Goal: Task Accomplishment & Management: Complete application form

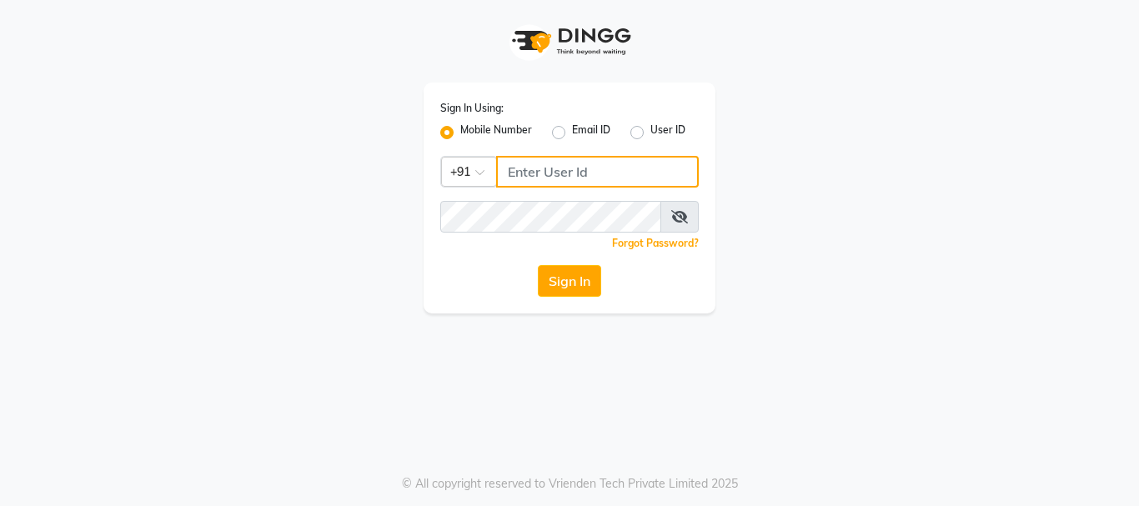
type input "8755001716"
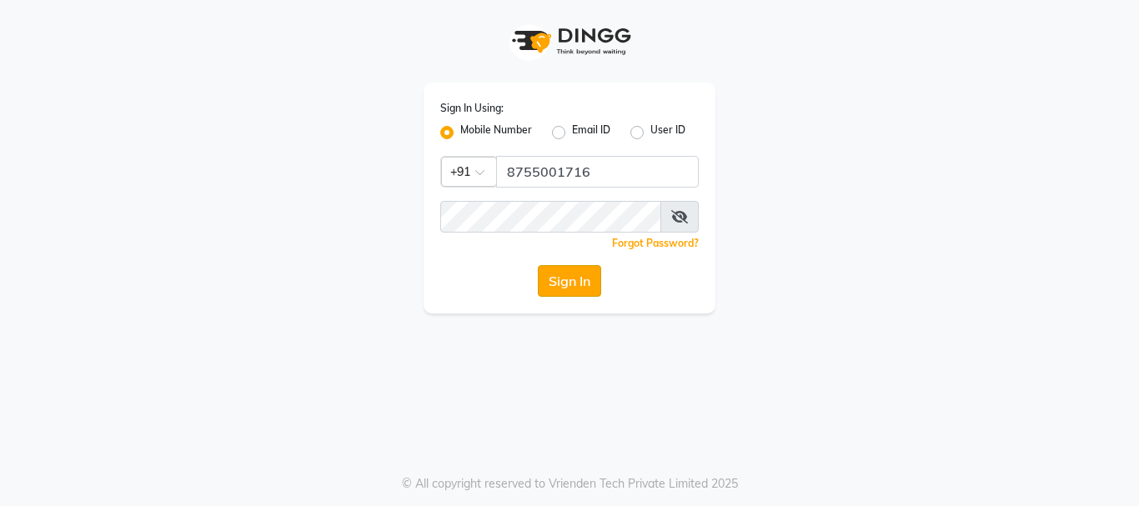
click at [574, 277] on button "Sign In" at bounding box center [569, 281] width 63 height 32
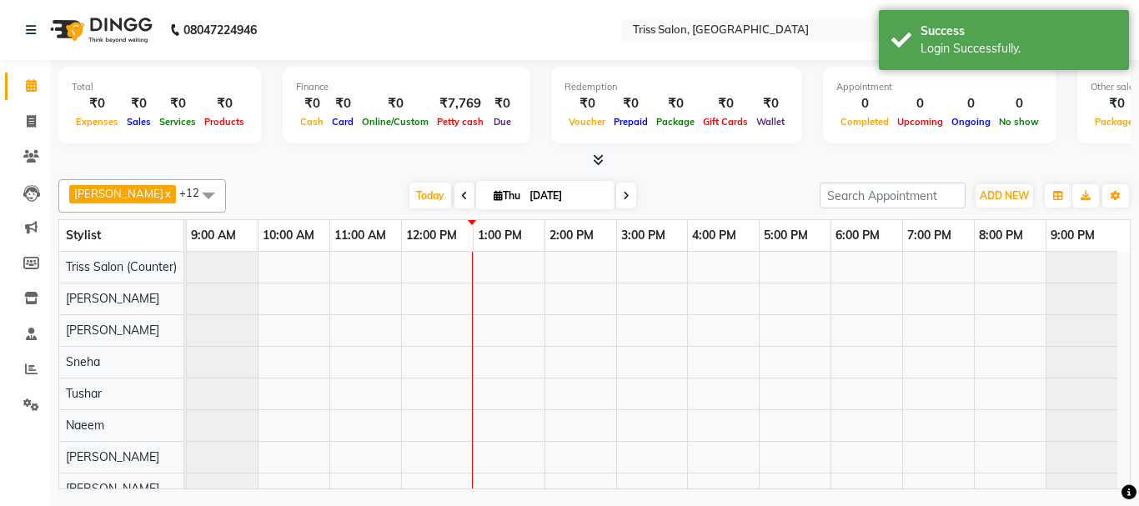
click at [999, 175] on div "Bhim Ram x [PERSON_NAME] x [PERSON_NAME] x Jyoti x [PERSON_NAME] x [PERSON_NAME…" at bounding box center [594, 331] width 1073 height 317
click at [1006, 193] on span "ADD NEW" at bounding box center [1004, 195] width 49 height 13
click at [983, 269] on link "Add Expense" at bounding box center [967, 271] width 132 height 22
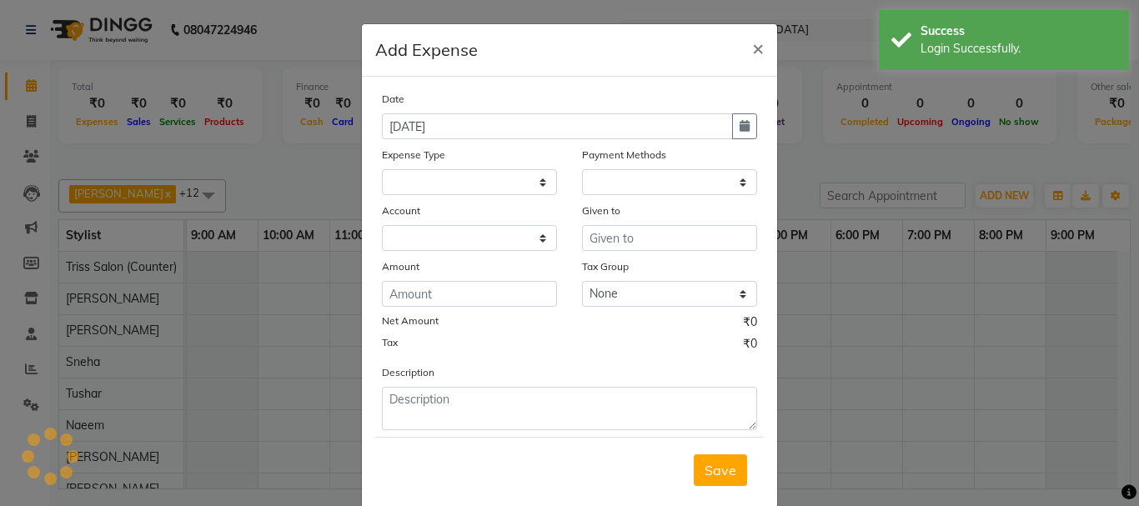
select select "1"
select select "2476"
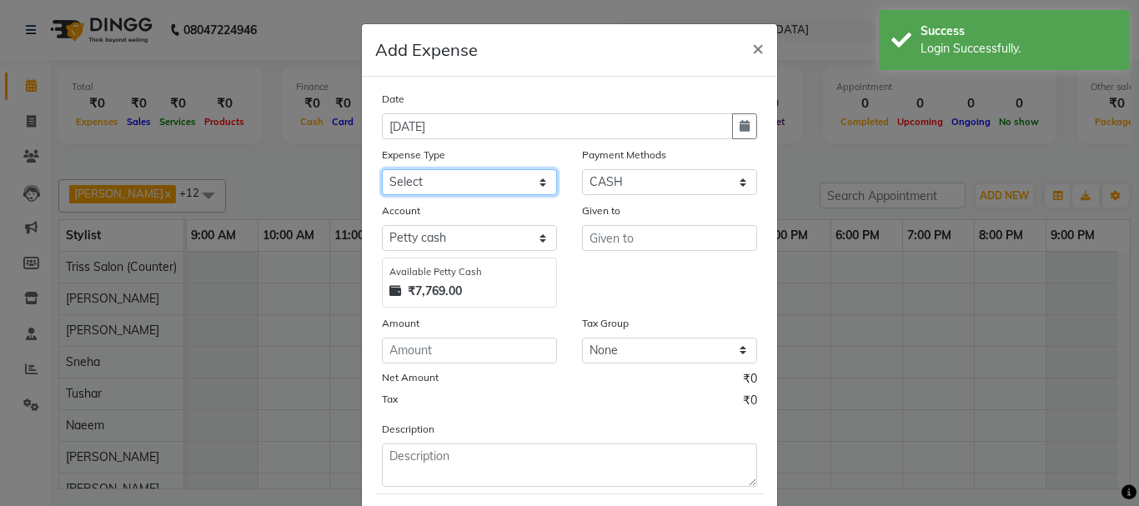
click at [506, 181] on select "Select Bank Deposit Cash Handover CLIENT TIP TO STAFF Client Welfare Conveyance…" at bounding box center [469, 182] width 175 height 26
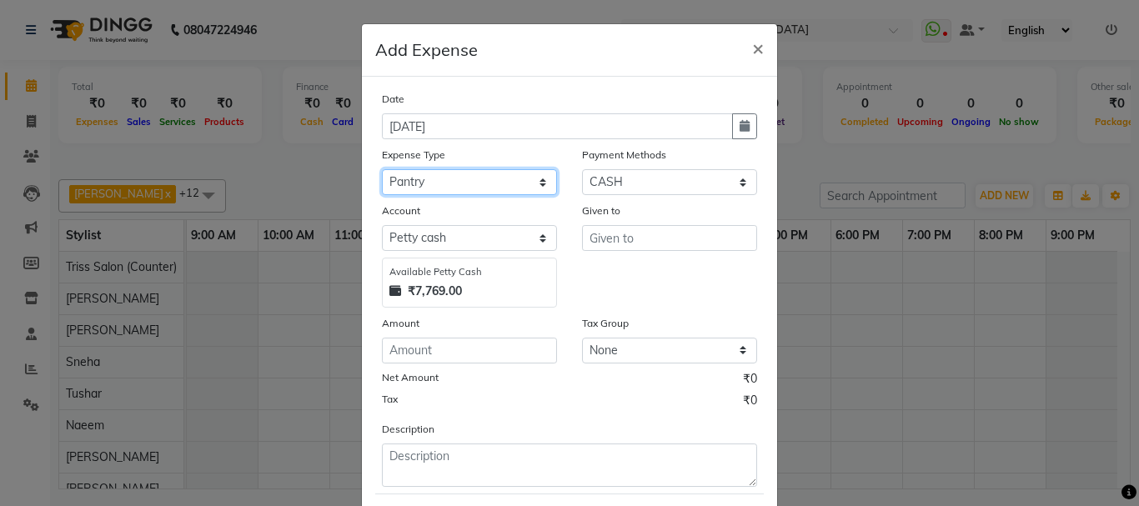
click at [382, 169] on select "Select Bank Deposit Cash Handover CLIENT TIP TO STAFF Client Welfare Conveyance…" at bounding box center [469, 182] width 175 height 26
click at [545, 173] on select "Select Bank Deposit Cash Handover CLIENT TIP TO STAFF Client Welfare Conveyance…" at bounding box center [469, 182] width 175 height 26
select select "1095"
click at [382, 169] on select "Select Bank Deposit Cash Handover CLIENT TIP TO STAFF Client Welfare Conveyance…" at bounding box center [469, 182] width 175 height 26
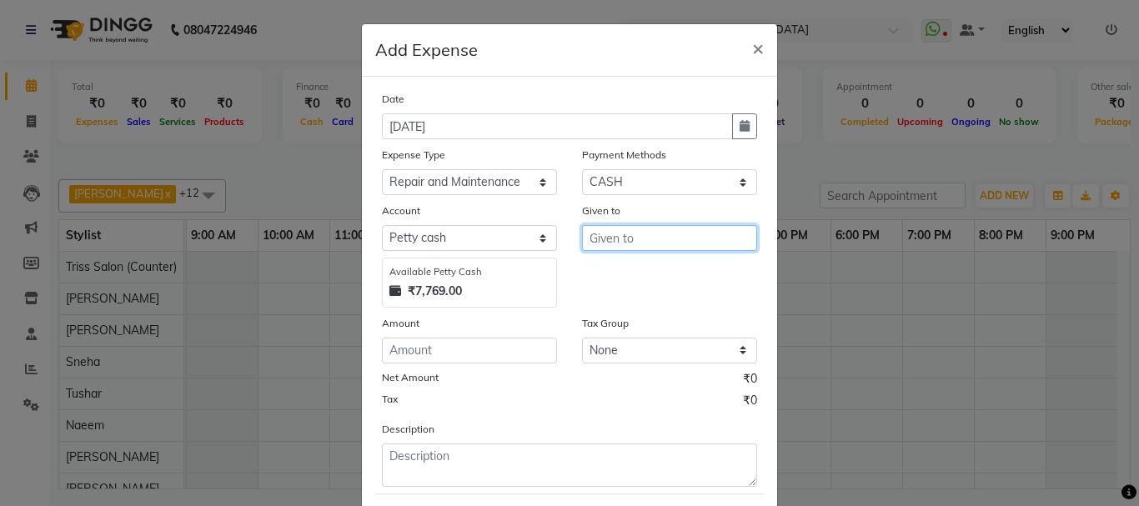
click at [668, 242] on input "text" at bounding box center [669, 238] width 175 height 26
type input "[PERSON_NAME]"
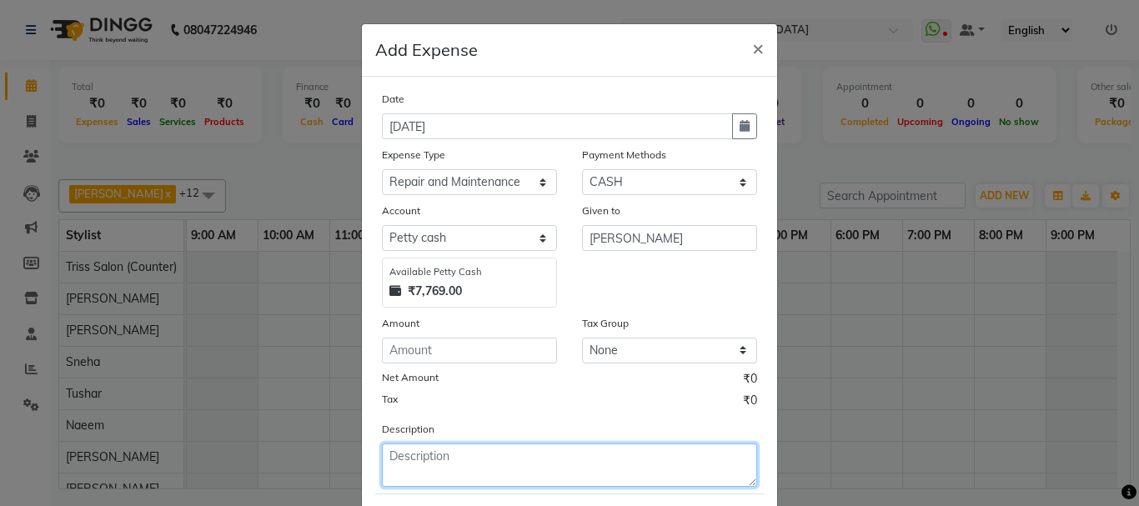
click at [525, 460] on textarea at bounding box center [569, 465] width 375 height 43
click at [433, 462] on textarea at bounding box center [569, 465] width 375 height 43
type textarea "bulb"
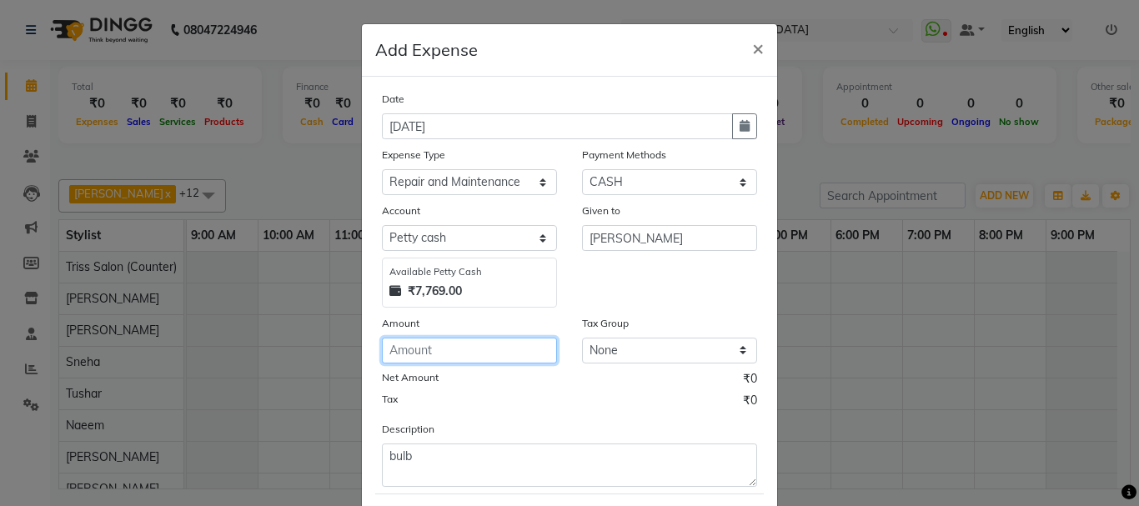
click at [450, 344] on input "number" at bounding box center [469, 351] width 175 height 26
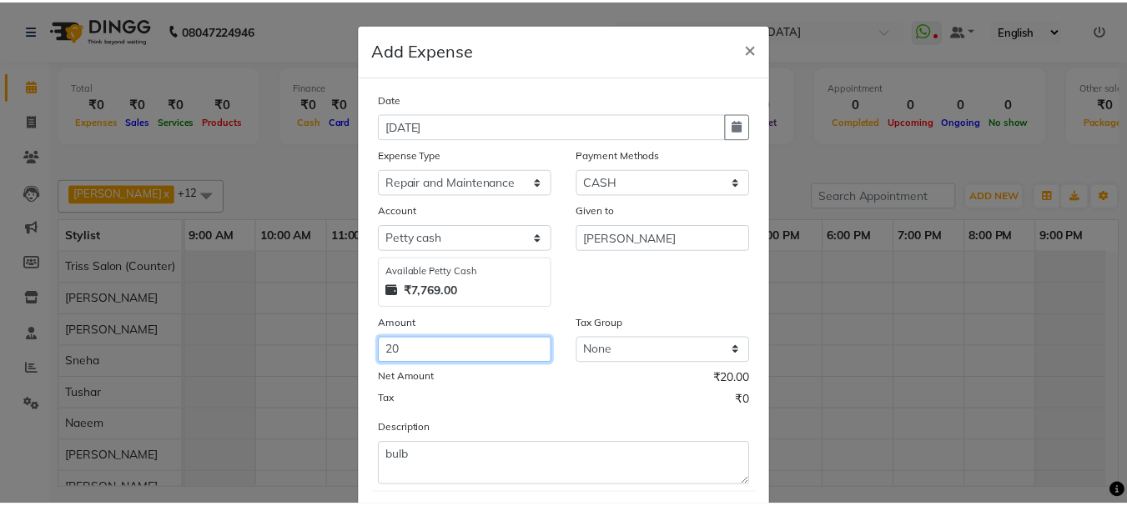
scroll to position [91, 0]
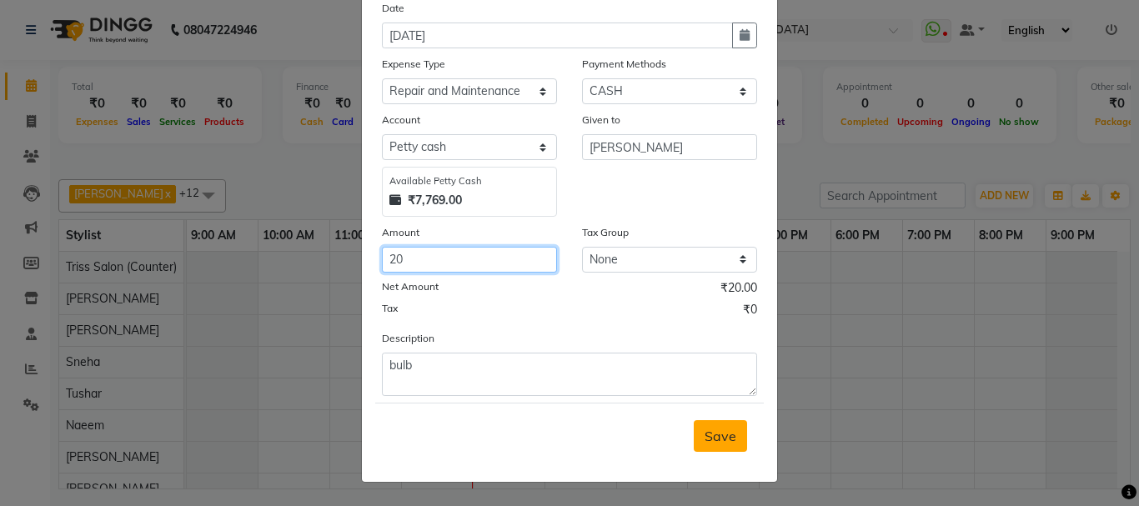
type input "20"
click at [721, 437] on span "Save" at bounding box center [721, 436] width 32 height 17
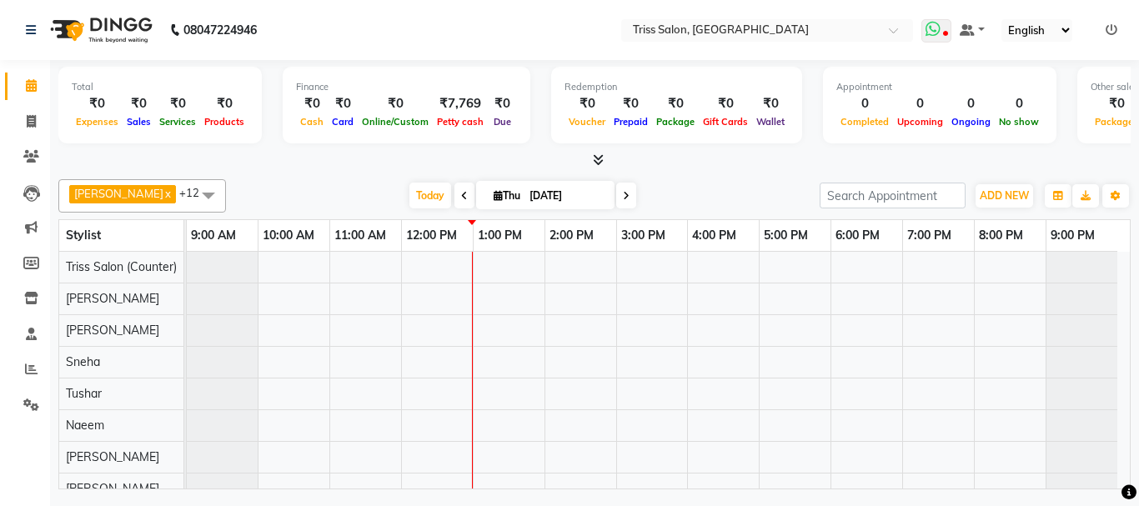
click at [940, 29] on icon at bounding box center [933, 29] width 15 height 17
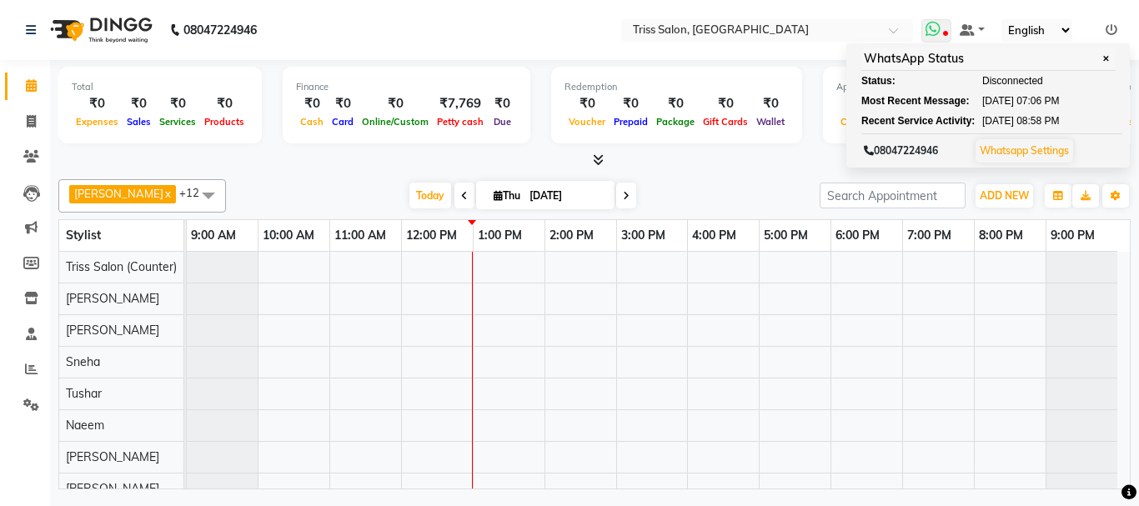
click at [1055, 153] on link "Whatsapp Settings" at bounding box center [1024, 150] width 89 height 13
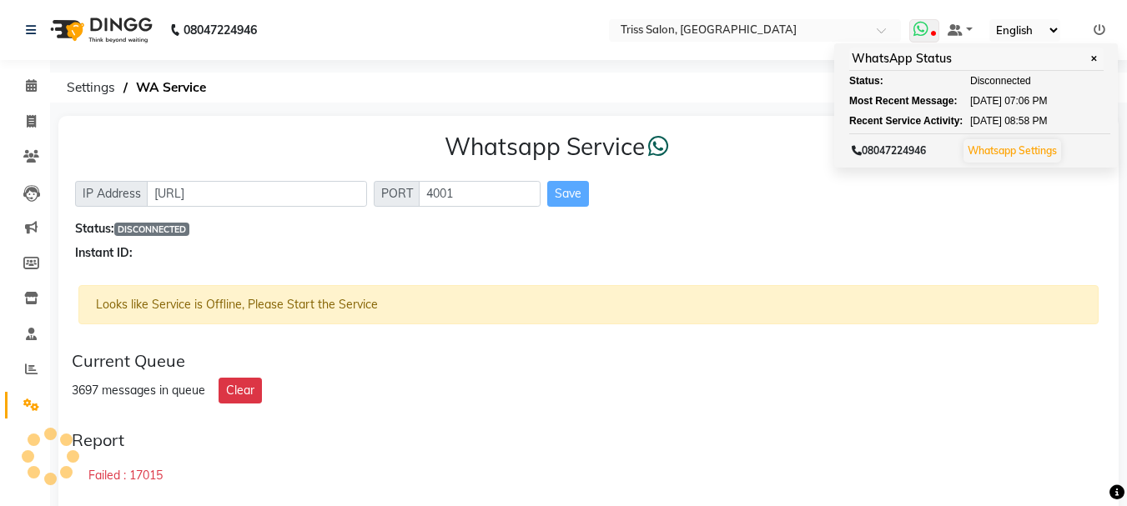
click at [1101, 58] on span "✕" at bounding box center [1093, 59] width 15 height 13
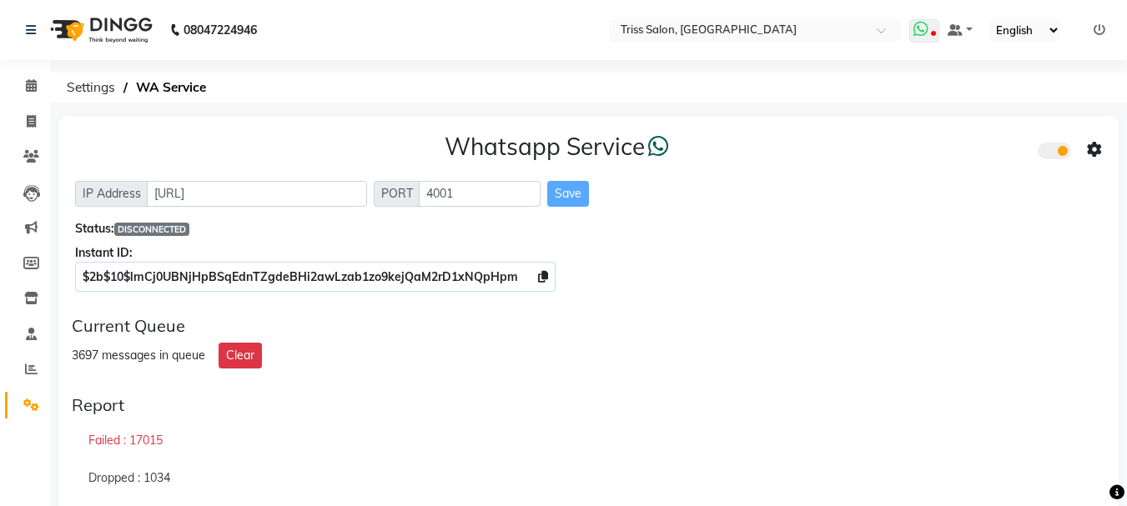
click at [933, 32] on icon at bounding box center [933, 35] width 5 height 8
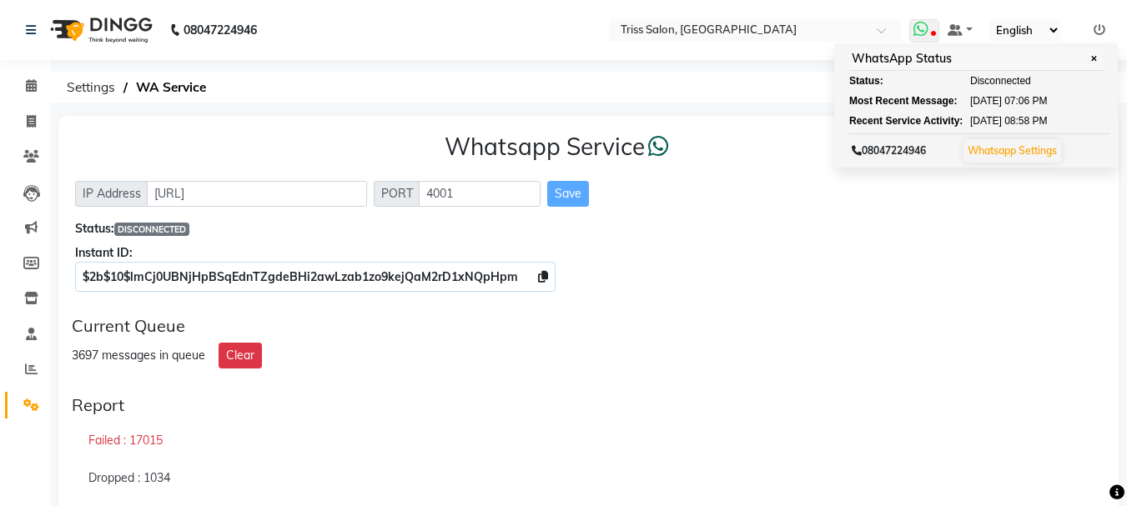
click at [1100, 57] on span "✕" at bounding box center [1093, 59] width 15 height 13
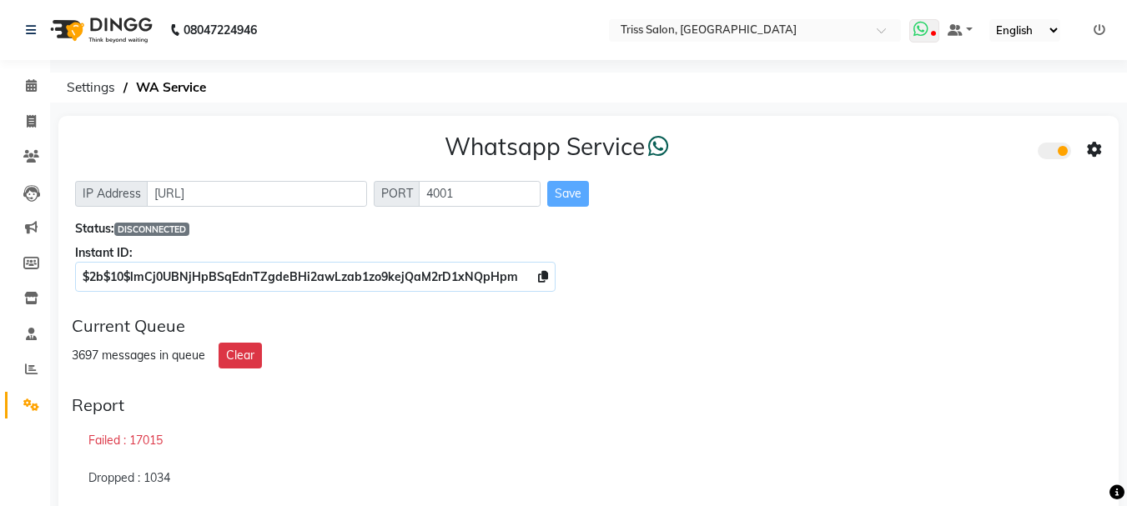
click at [928, 27] on icon at bounding box center [920, 29] width 15 height 17
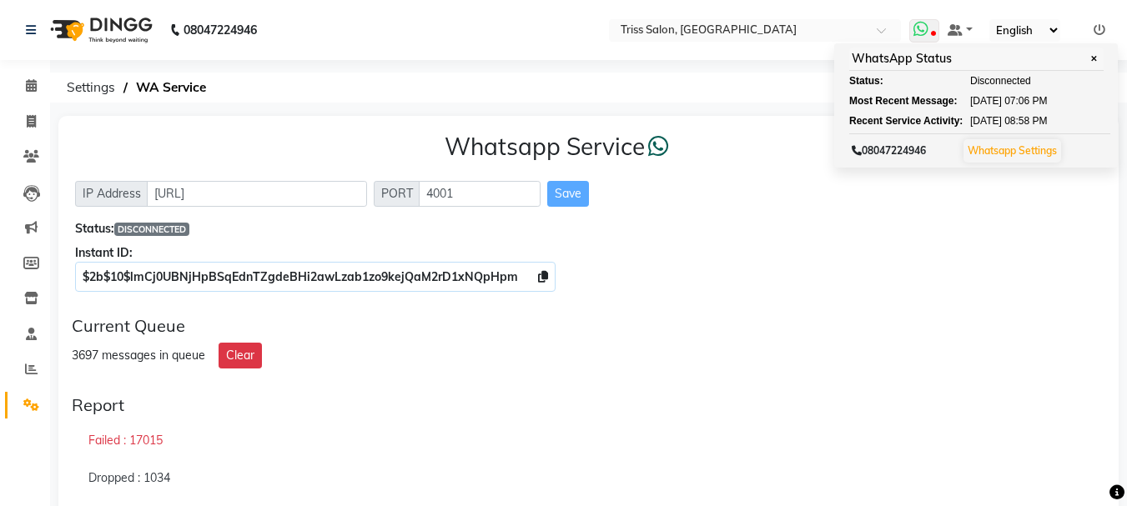
click at [997, 86] on span "Disconnected" at bounding box center [1000, 80] width 61 height 15
click at [1048, 148] on link "Whatsapp Settings" at bounding box center [1011, 150] width 89 height 13
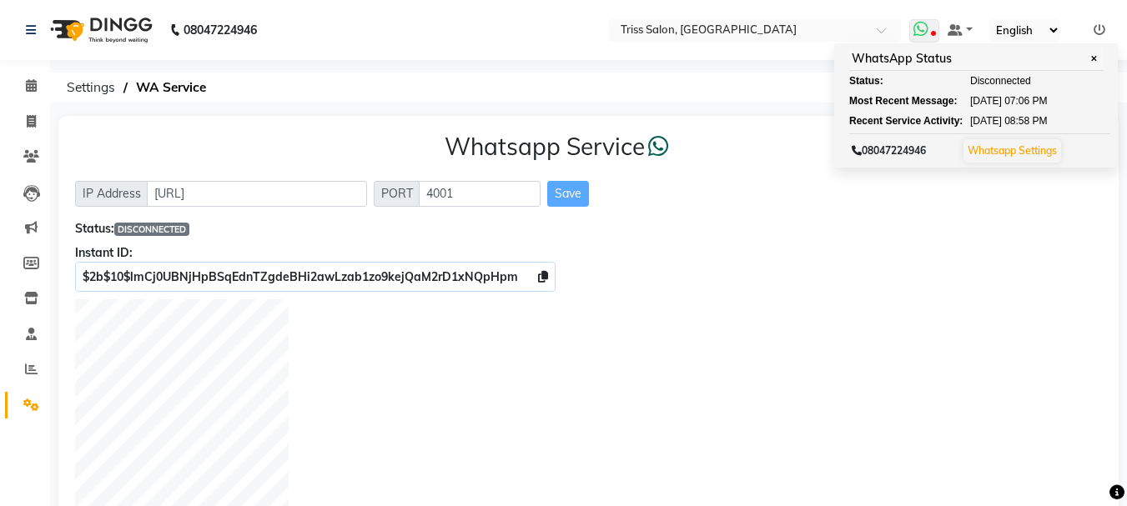
click at [1097, 60] on span "✕" at bounding box center [1093, 59] width 15 height 13
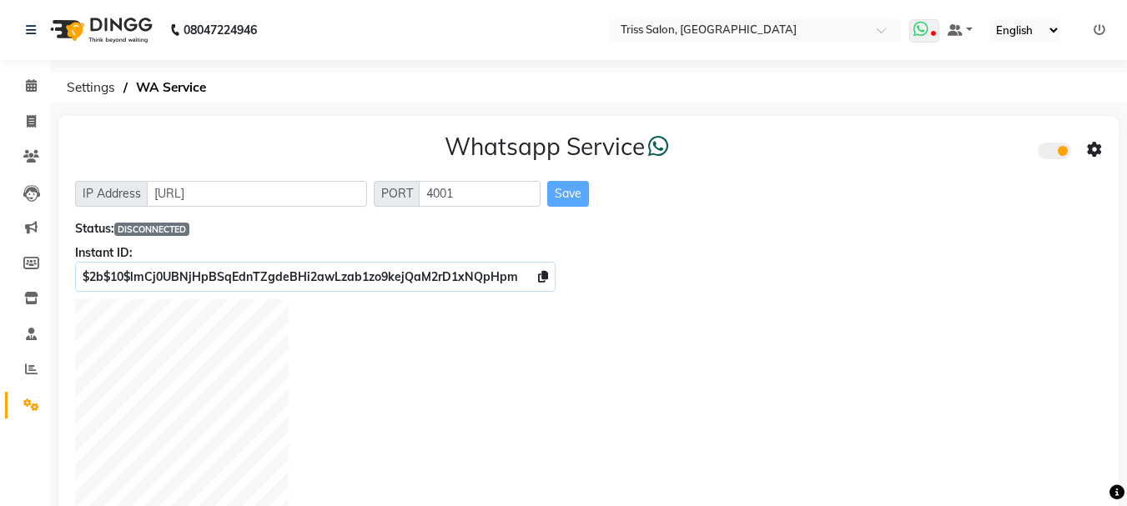
click at [927, 22] on icon at bounding box center [920, 29] width 15 height 17
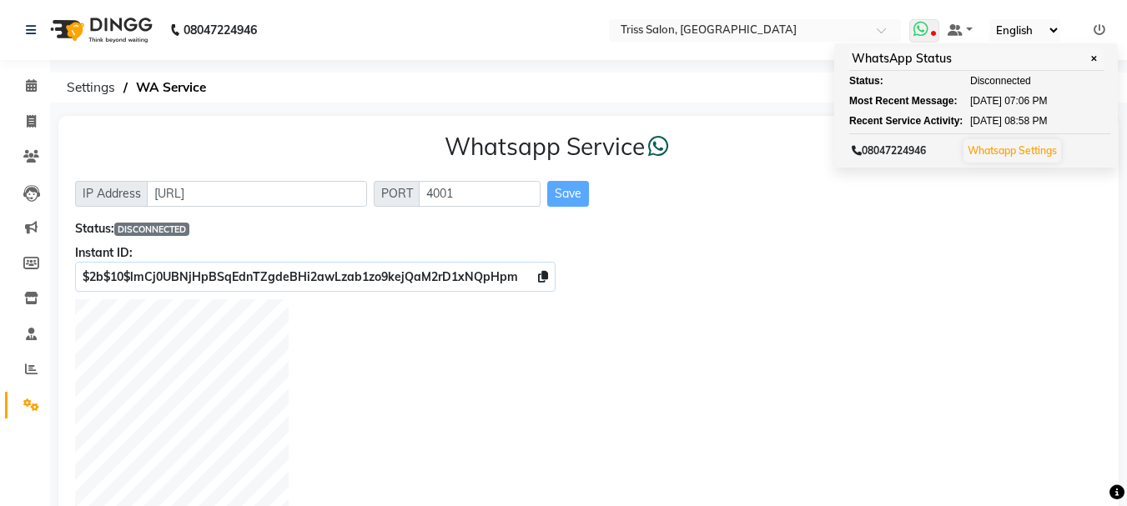
click at [1095, 60] on span "✕" at bounding box center [1093, 59] width 15 height 13
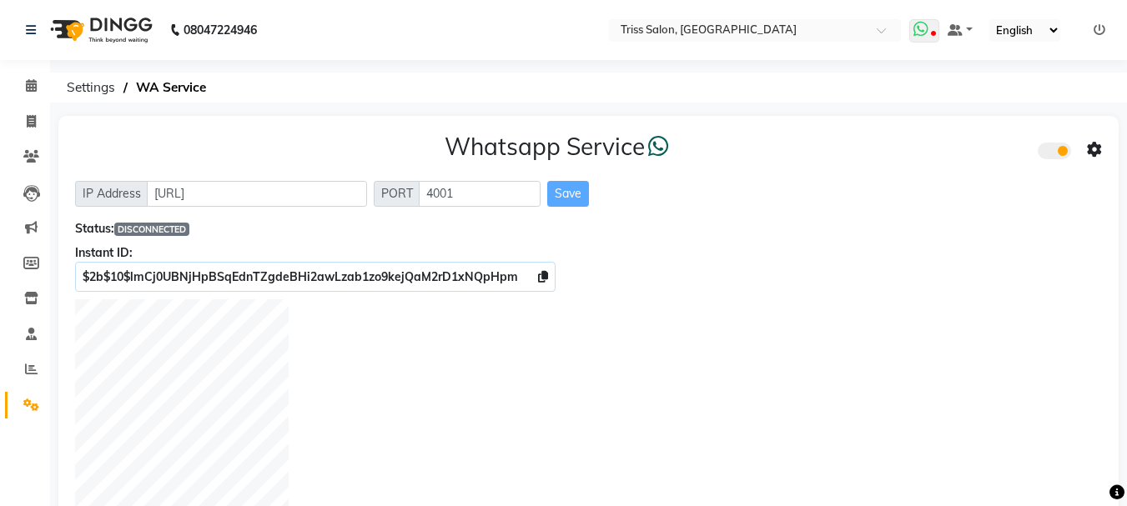
click at [925, 35] on icon at bounding box center [920, 29] width 15 height 17
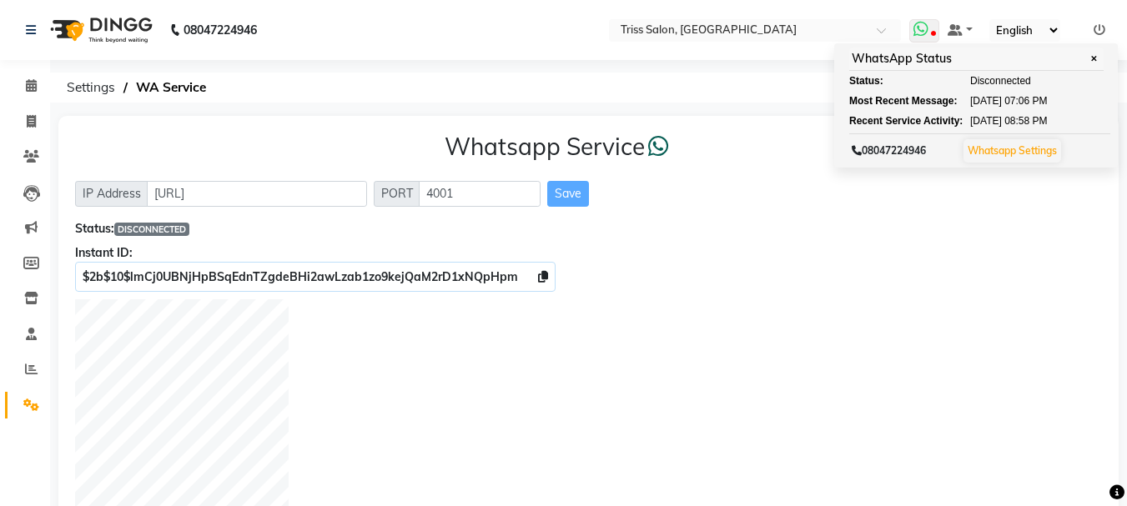
click at [1024, 153] on link "Whatsapp Settings" at bounding box center [1011, 150] width 89 height 13
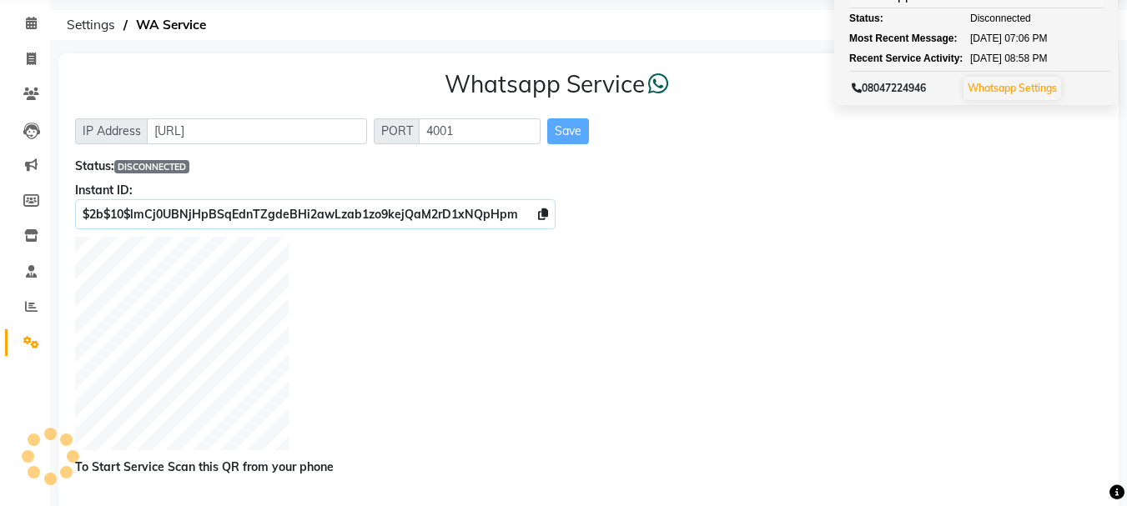
scroll to position [87, 0]
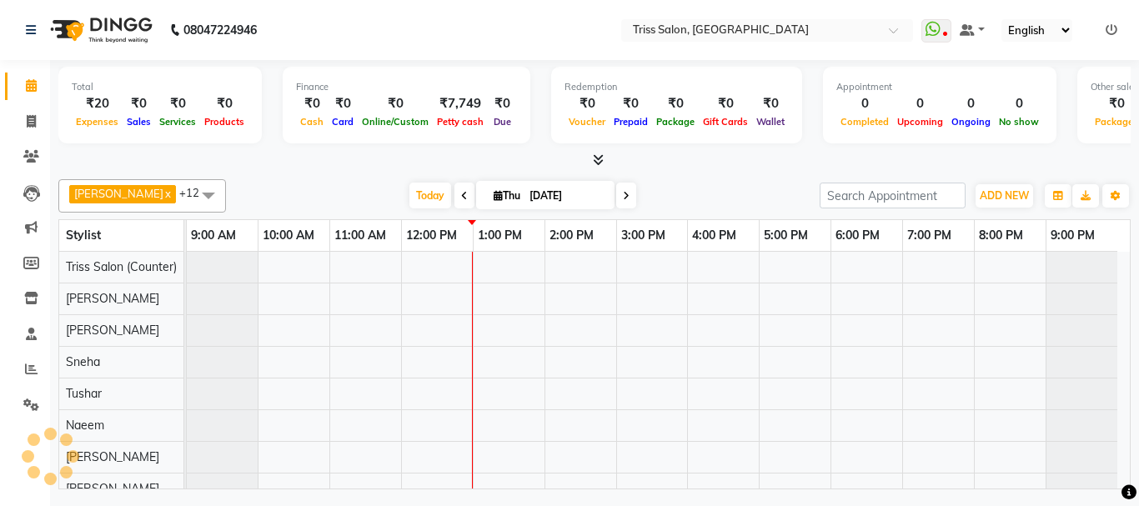
scroll to position [16, 0]
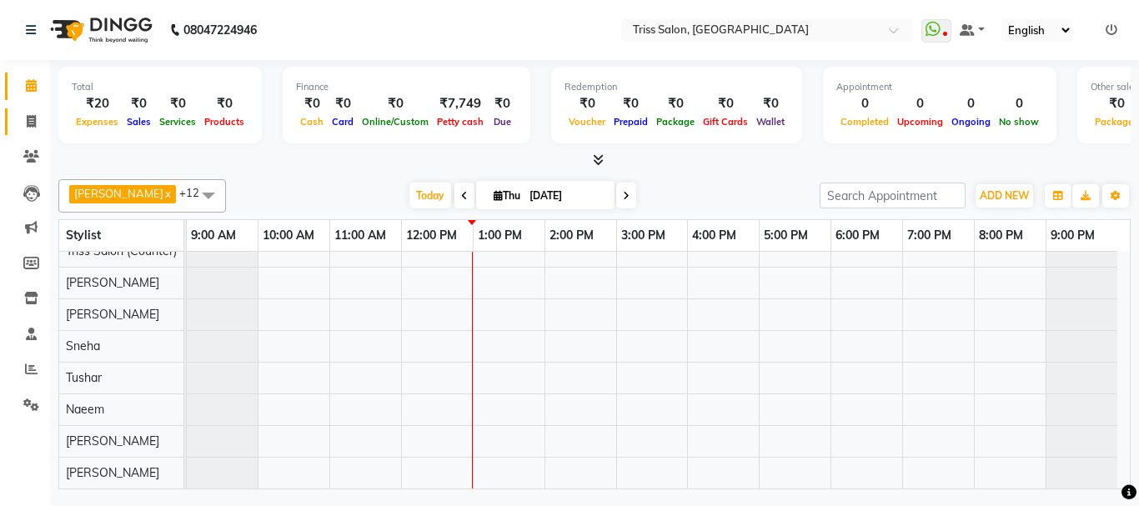
click at [27, 115] on icon at bounding box center [31, 121] width 9 height 13
select select "service"
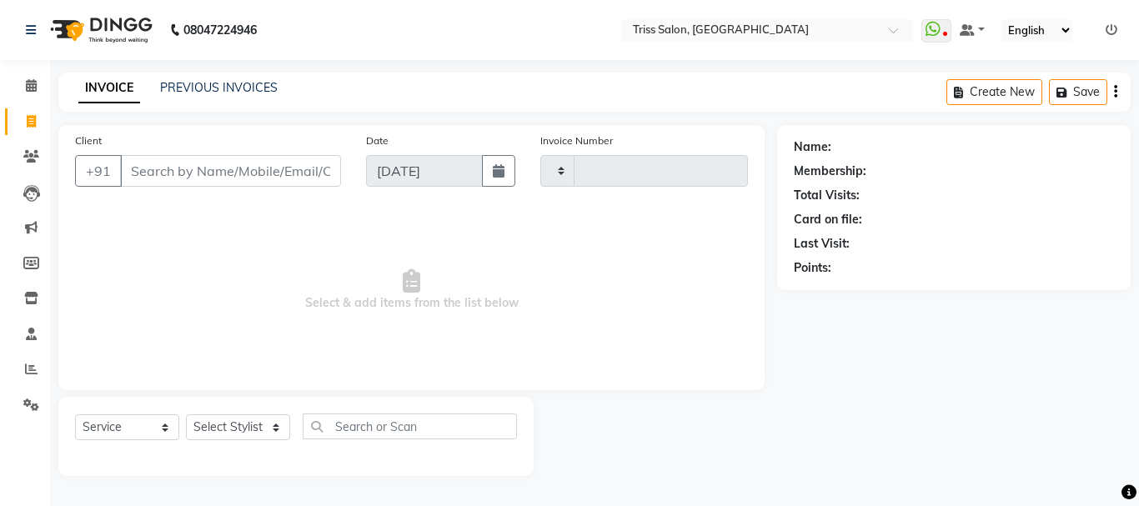
click at [183, 157] on input "Client" at bounding box center [230, 171] width 221 height 32
type input "1596"
select select "4304"
click at [177, 167] on input "9548056722" at bounding box center [188, 171] width 136 height 32
type input "9548046722"
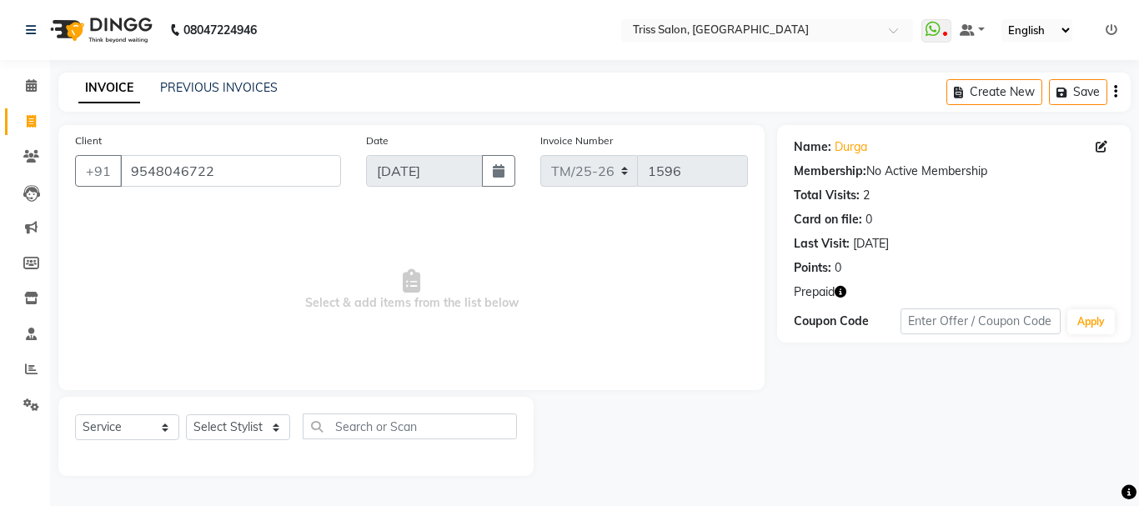
click at [845, 289] on icon "button" at bounding box center [841, 292] width 12 height 12
click at [841, 295] on icon "button" at bounding box center [841, 292] width 12 height 12
click at [847, 287] on icon "button" at bounding box center [841, 292] width 12 height 12
click at [846, 291] on icon "button" at bounding box center [841, 292] width 12 height 12
click at [1103, 148] on icon at bounding box center [1102, 147] width 12 height 12
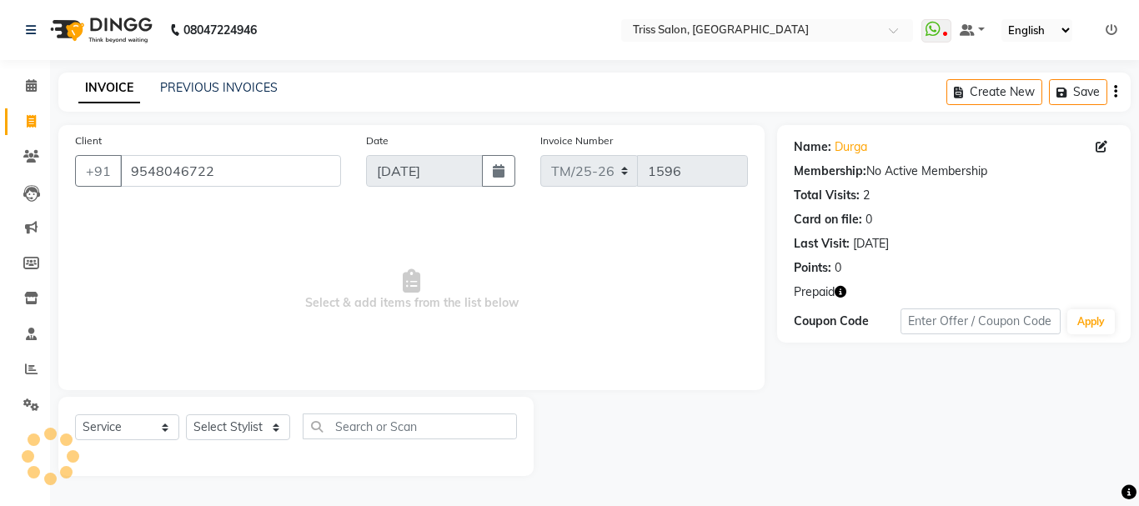
select select "07"
select select "01"
select select "38"
select select "female"
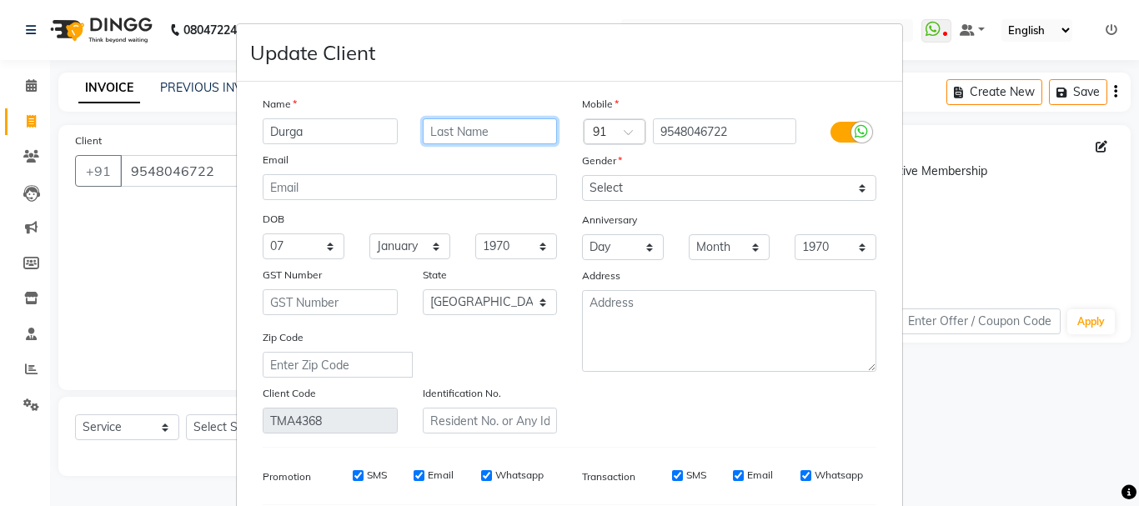
click at [505, 135] on input "text" at bounding box center [490, 131] width 135 height 26
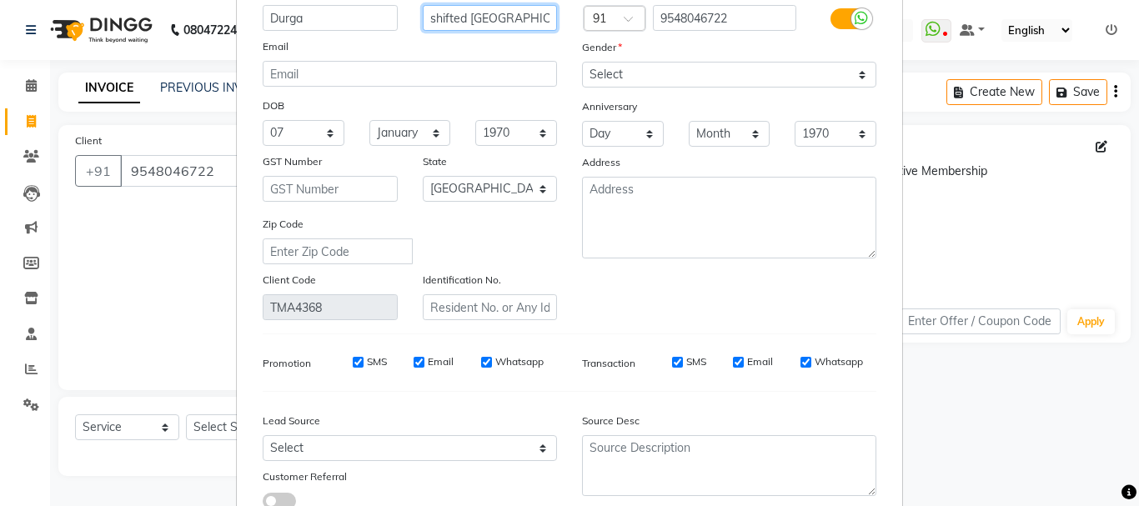
scroll to position [234, 0]
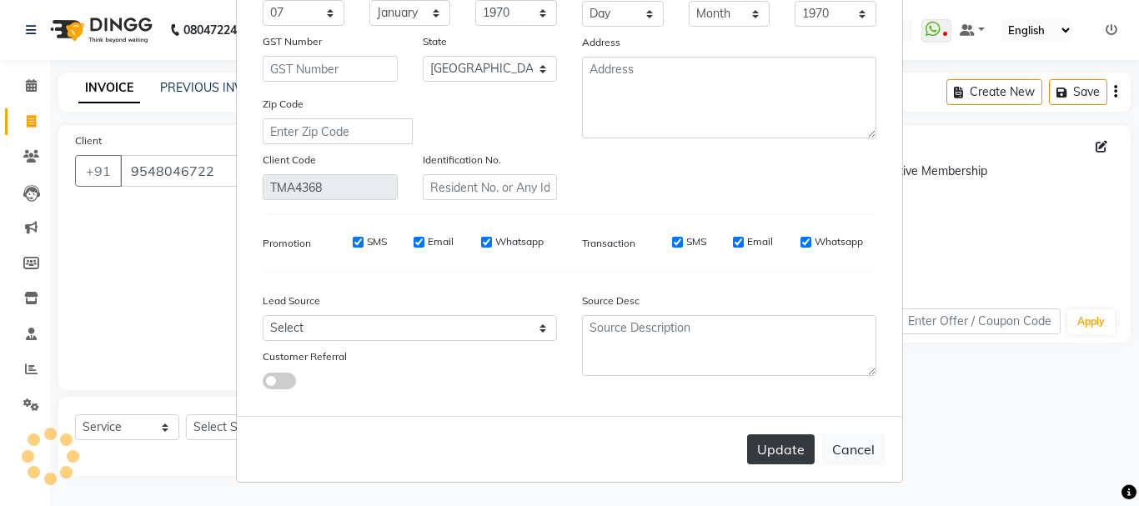
type input "shifted jaipur"
click at [781, 448] on button "Update" at bounding box center [781, 450] width 68 height 30
select select
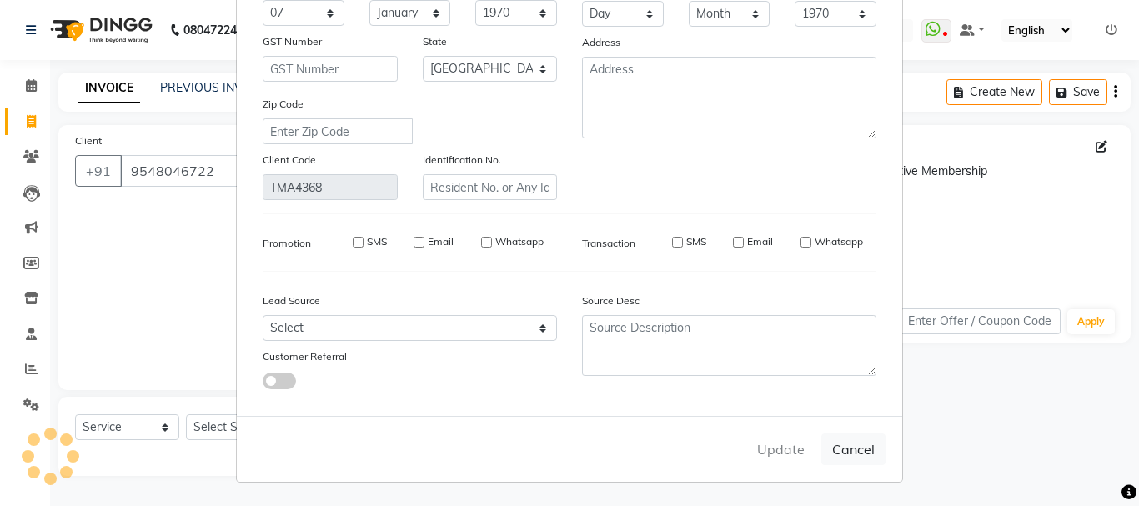
select select "null"
select select
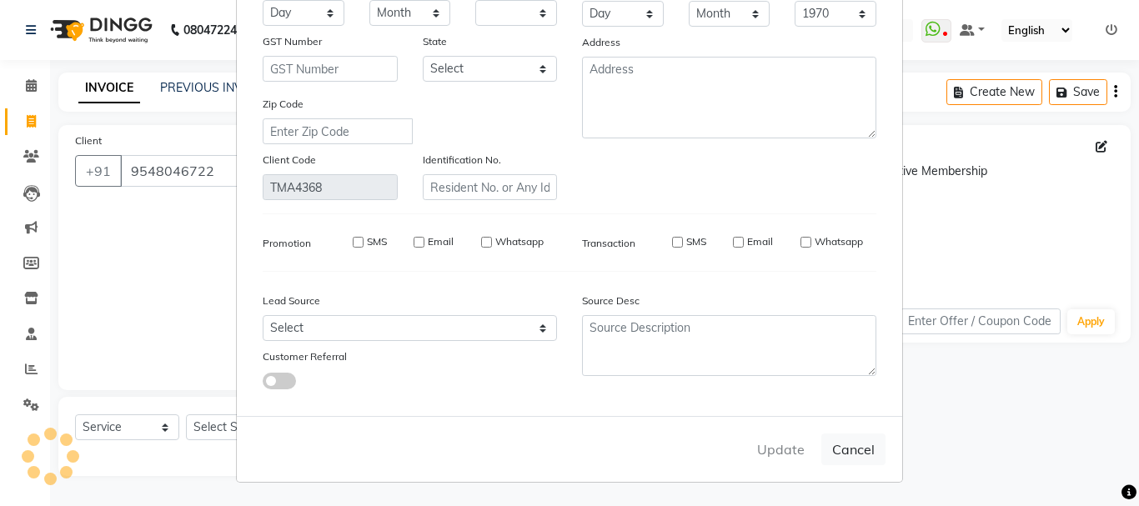
checkbox input "false"
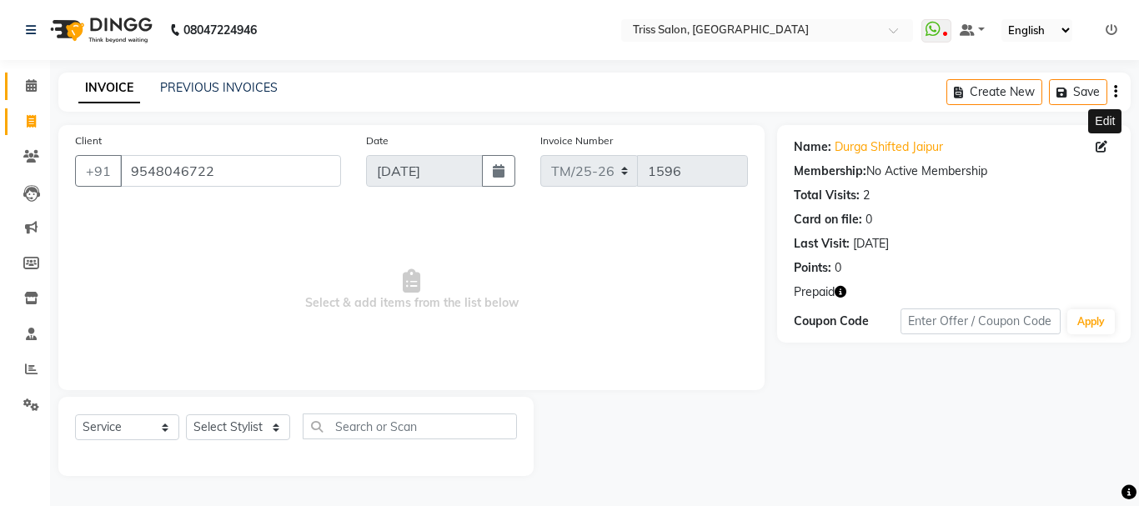
click at [33, 83] on icon at bounding box center [31, 85] width 11 height 13
